Goal: Find specific page/section

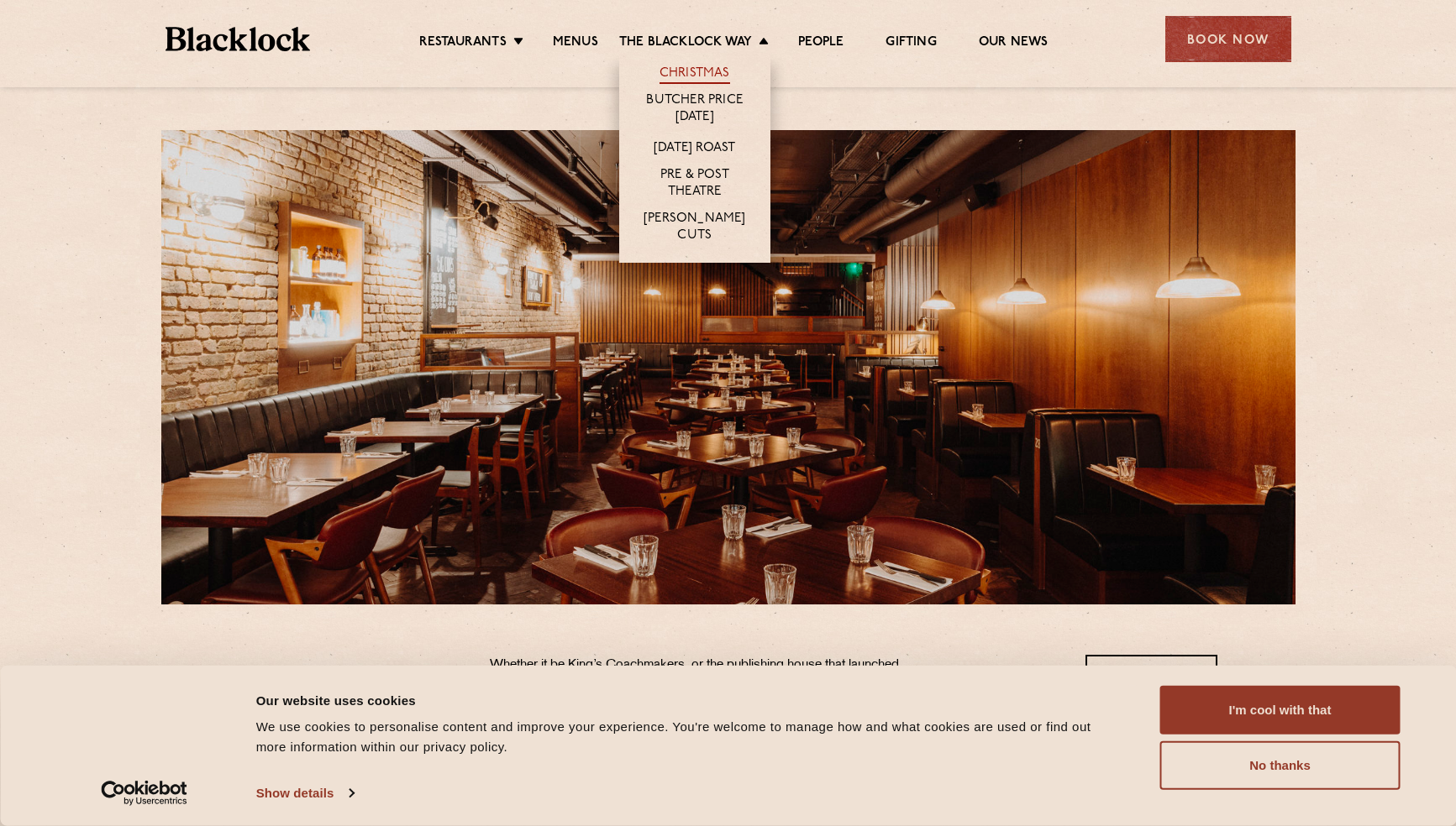
click at [686, 73] on link "Christmas" at bounding box center [694, 75] width 71 height 19
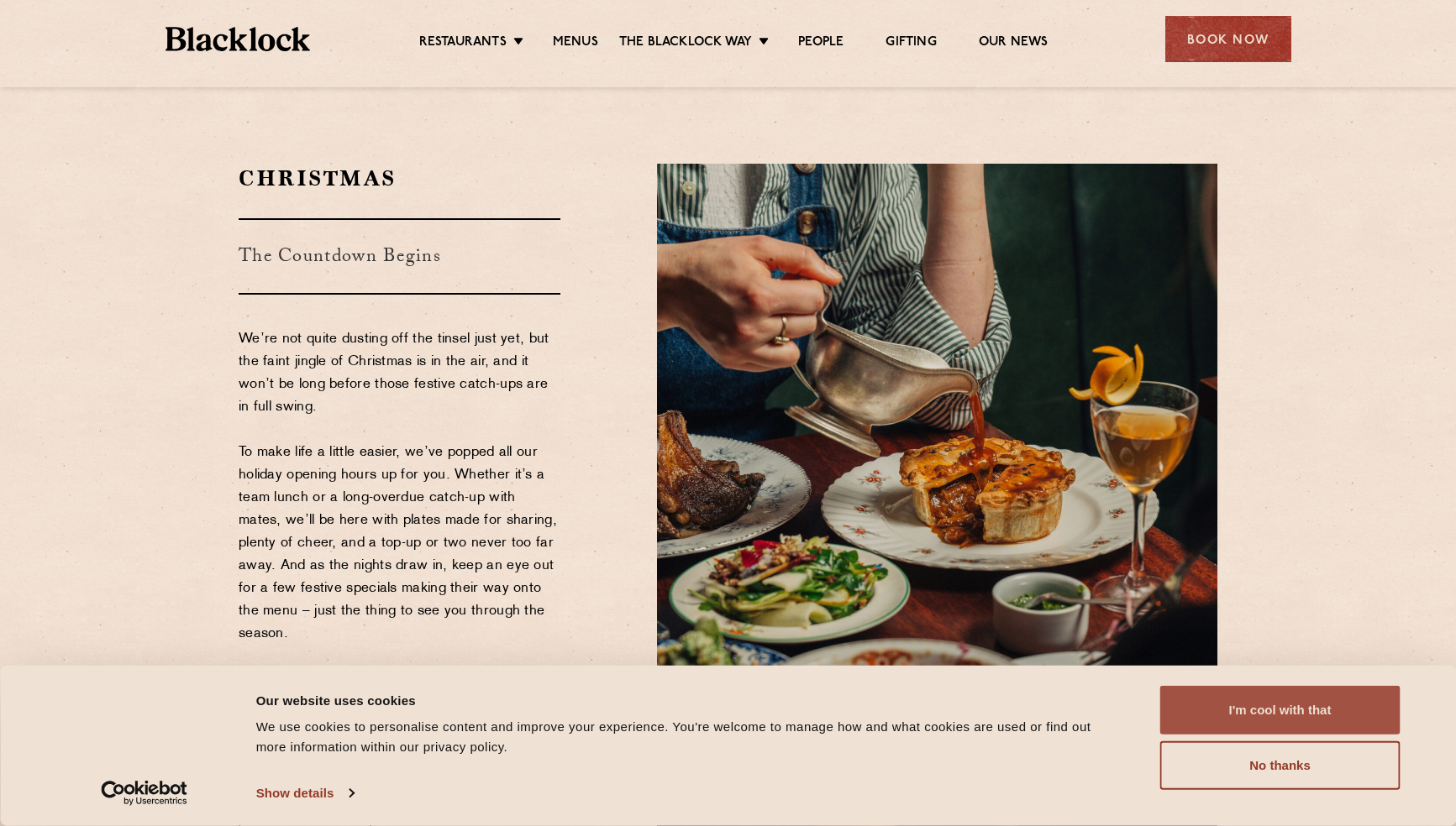
click at [1264, 721] on button "I'm cool with that" at bounding box center [1280, 709] width 240 height 48
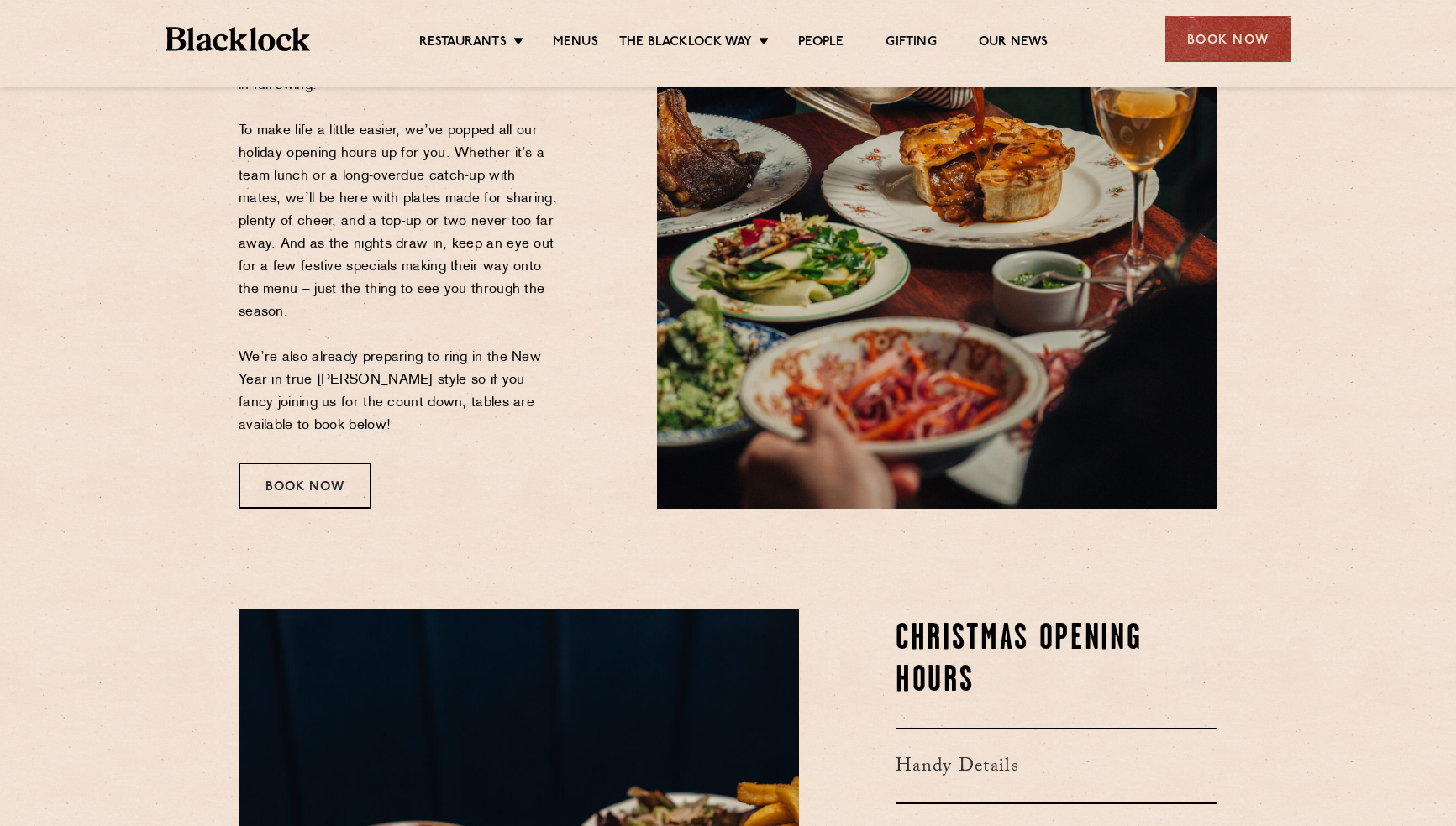
scroll to position [97, 0]
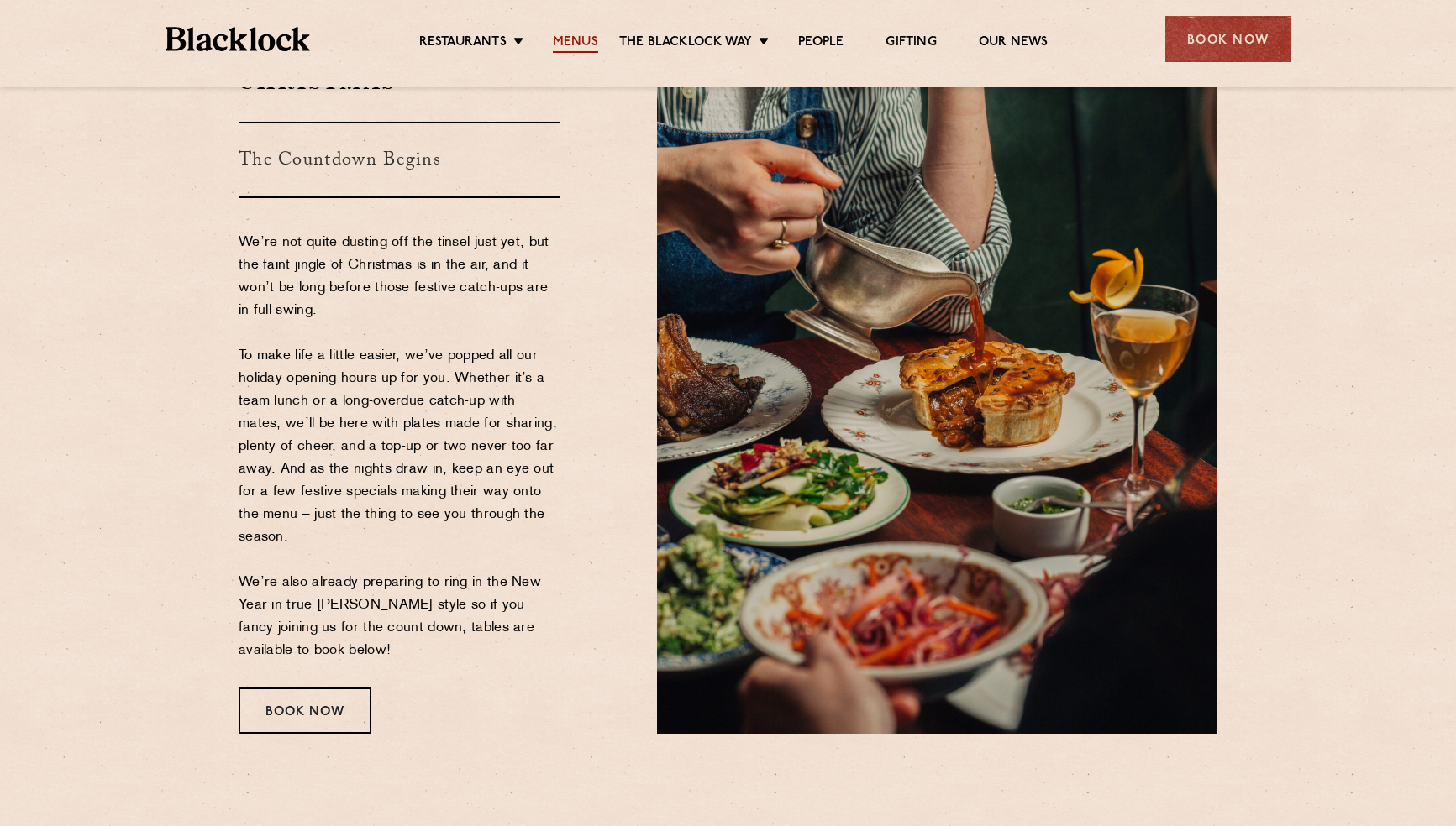
click at [580, 41] on link "Menus" at bounding box center [574, 43] width 45 height 19
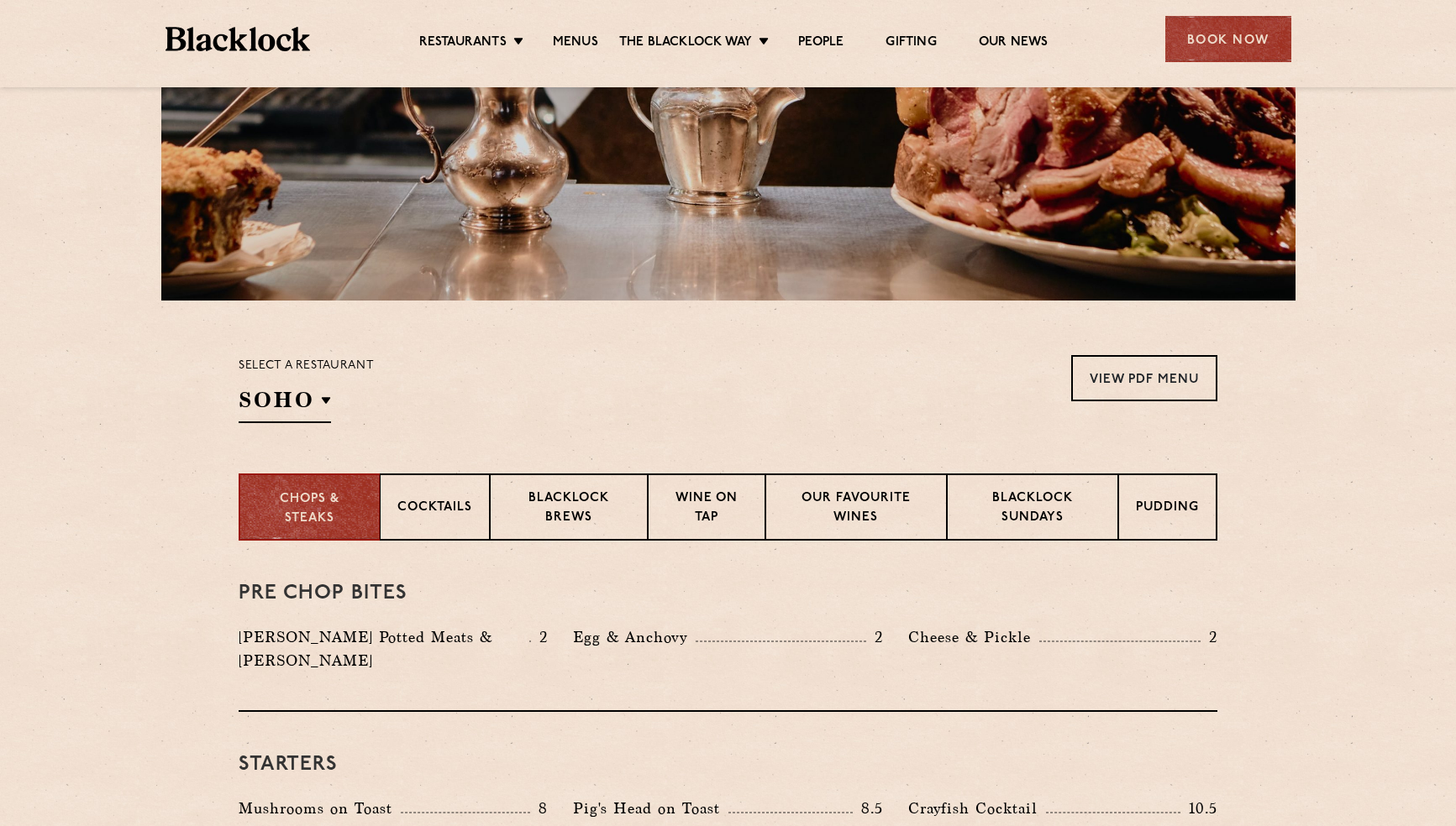
scroll to position [457, 0]
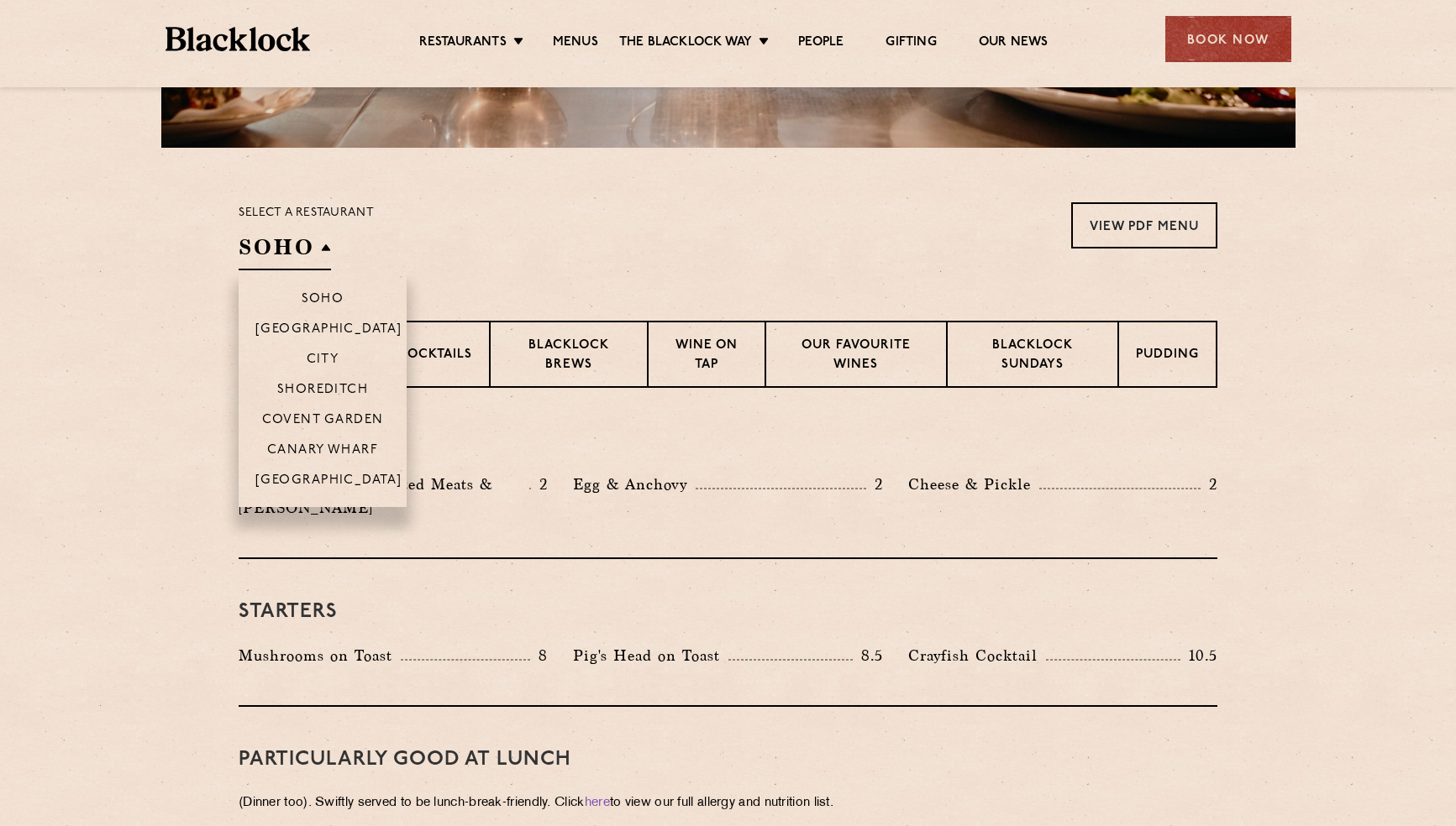
click at [328, 237] on h2 "SOHO" at bounding box center [284, 251] width 93 height 37
click at [323, 422] on p "Covent Garden" at bounding box center [323, 422] width 122 height 17
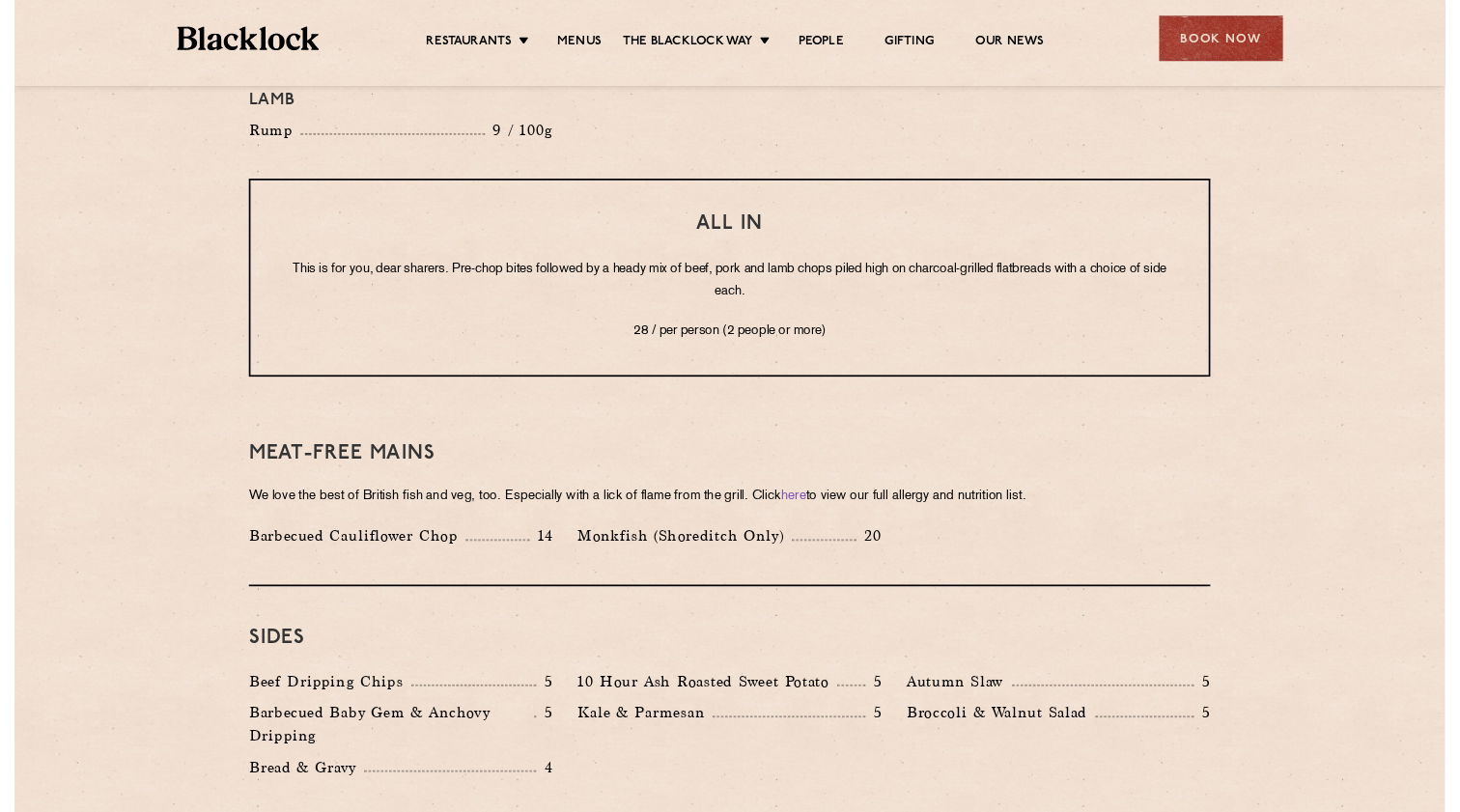
scroll to position [1631, 0]
